Goal: Information Seeking & Learning: Learn about a topic

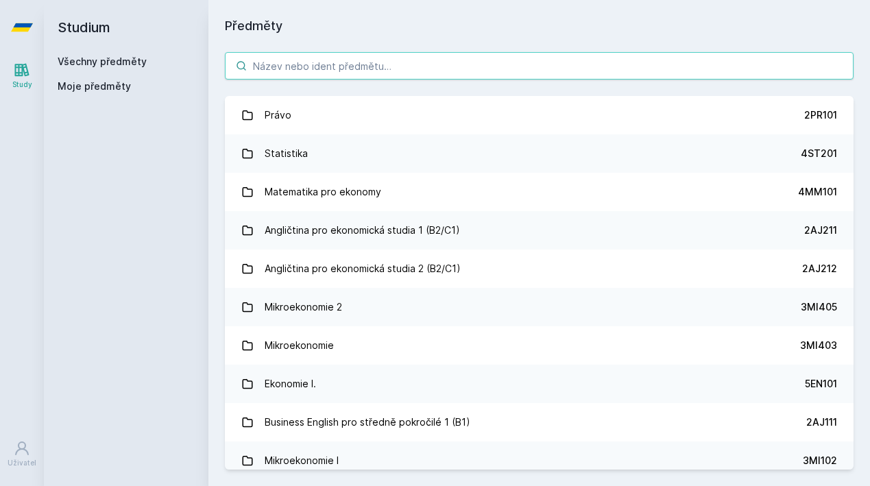
click at [398, 60] on input "search" at bounding box center [539, 65] width 629 height 27
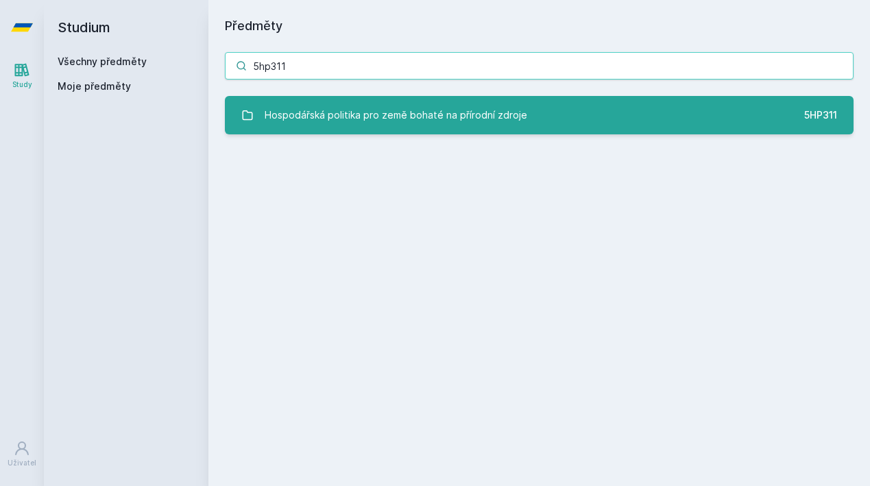
type input "5hp311"
click at [301, 120] on div "Hospodářská politika pro země bohaté na přírodní zdroje" at bounding box center [396, 114] width 263 height 27
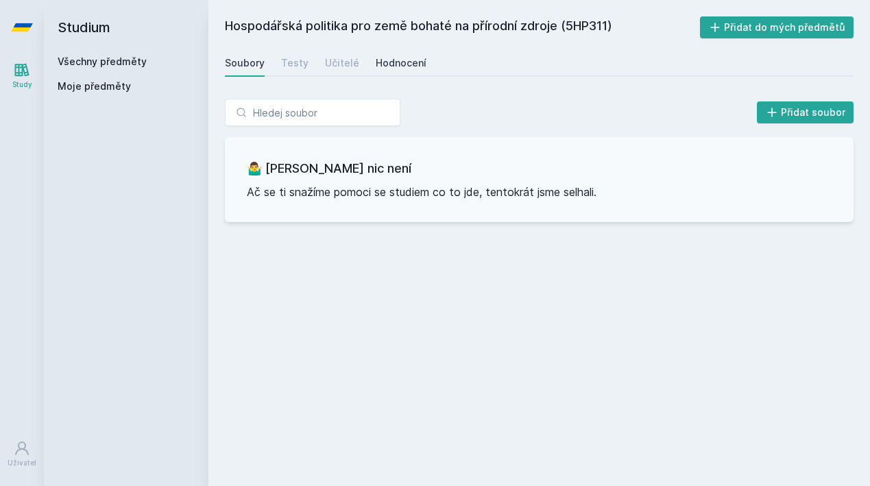
click at [381, 59] on div "Hodnocení" at bounding box center [401, 63] width 51 height 14
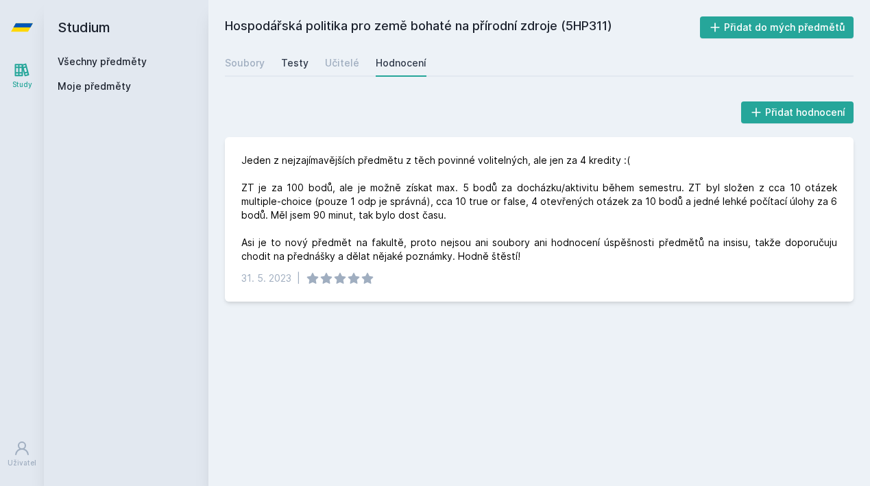
click at [304, 53] on link "Testy" at bounding box center [294, 62] width 27 height 27
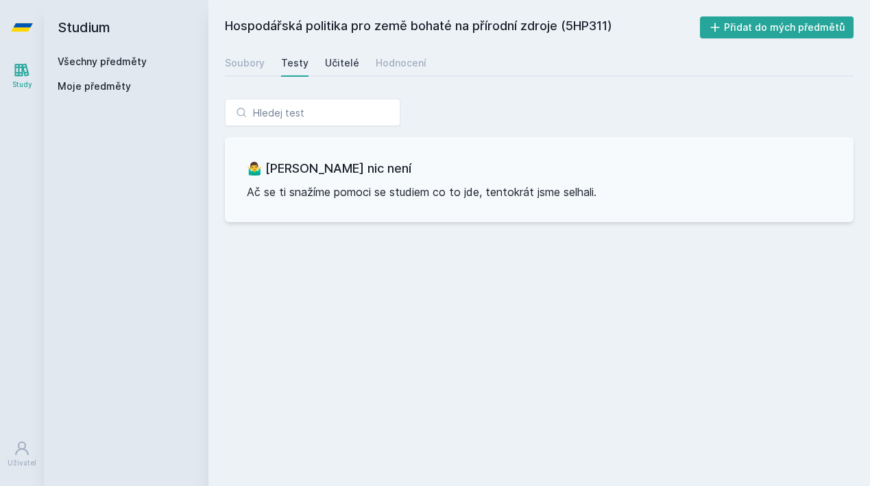
click at [325, 64] on div "Učitelé" at bounding box center [342, 63] width 34 height 14
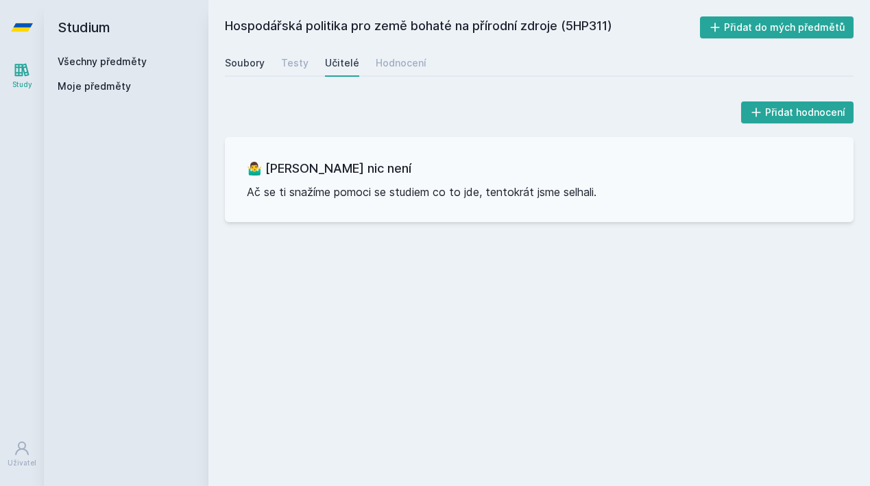
click at [232, 62] on div "Soubory" at bounding box center [245, 63] width 40 height 14
